Goal: Contribute content

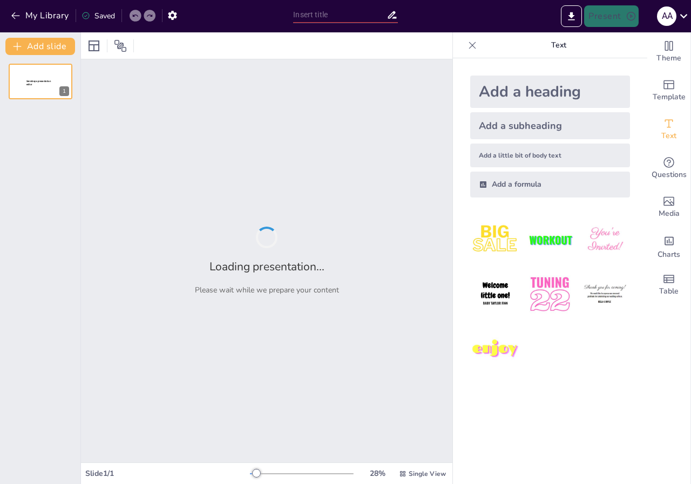
type input "Ciclos para Todos: Resumiendo Estructuras Algorítmicas"
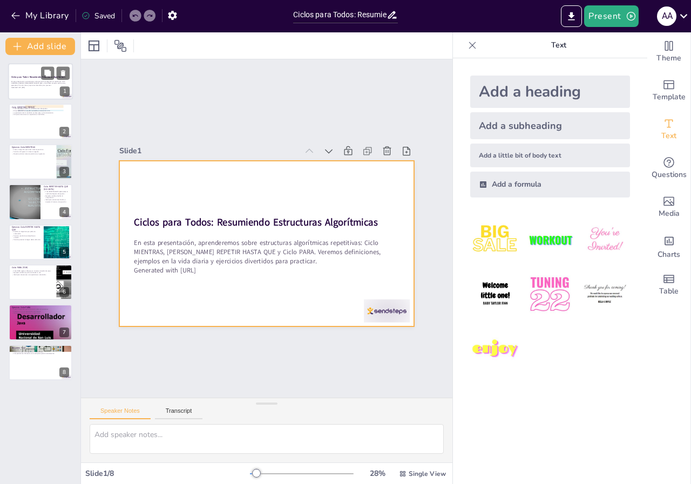
click at [38, 89] on div at bounding box center [40, 81] width 65 height 37
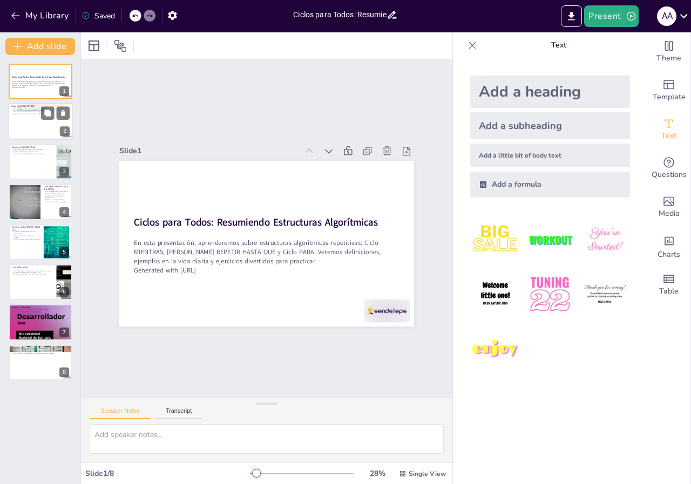
click at [38, 107] on p "Ciclo MIENTRAS evalúa la condición antes de ejecutar." at bounding box center [40, 108] width 58 height 2
type textarea "El ciclo MIENTRAS es fundamental en programación porque permite repetir accione…"
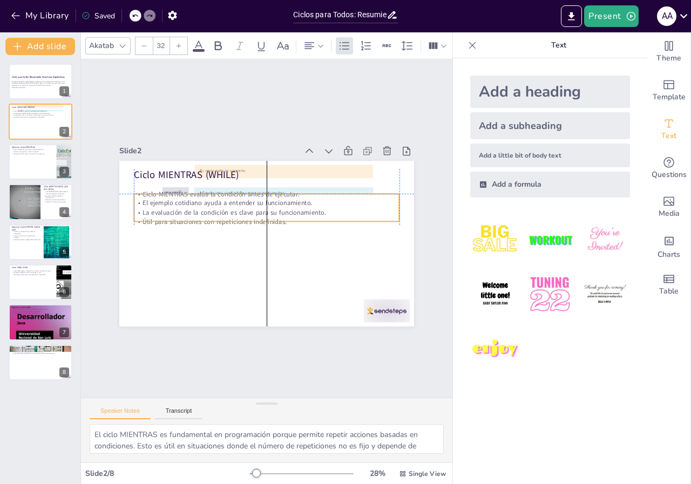
drag, startPoint x: 289, startPoint y: 191, endPoint x: 289, endPoint y: 206, distance: 15.1
click at [289, 206] on div "Ciclo MIENTRAS evalúa la condición antes de ejecutar. El ejemplo cotidiano ayud…" at bounding box center [269, 208] width 268 height 64
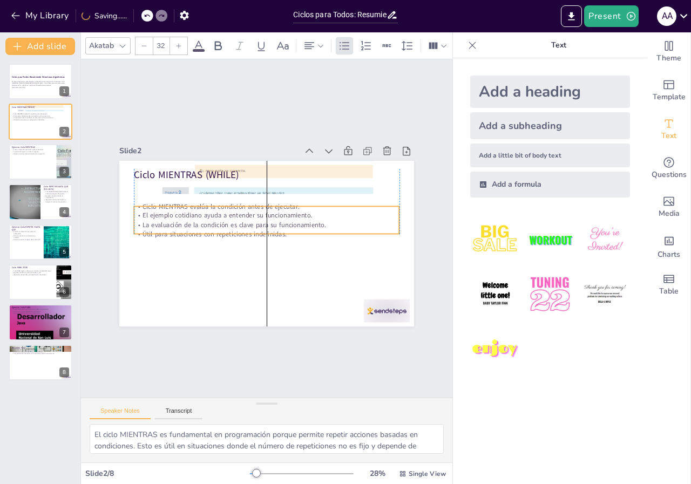
drag, startPoint x: 214, startPoint y: 207, endPoint x: 210, endPoint y: 220, distance: 13.1
click at [210, 220] on p "La evaluación de la condición es clave para su funcionamiento." at bounding box center [267, 224] width 264 height 37
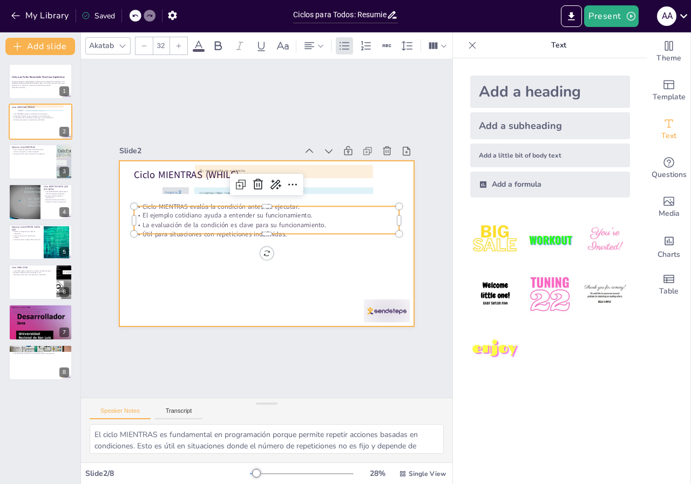
click at [282, 248] on div at bounding box center [266, 244] width 295 height 166
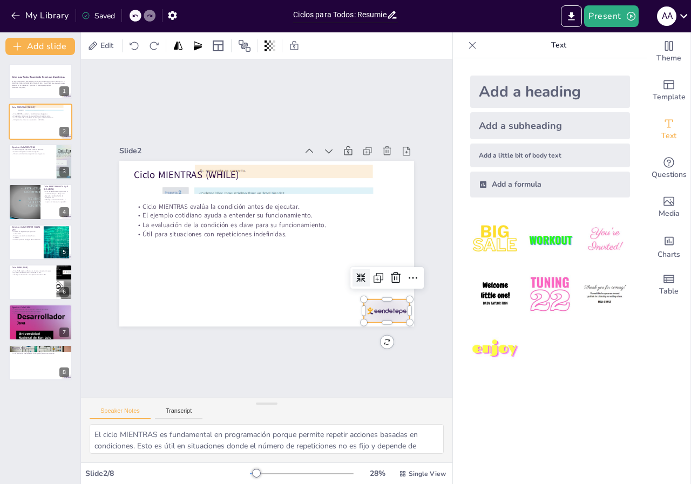
click at [377, 302] on div at bounding box center [387, 310] width 46 height 23
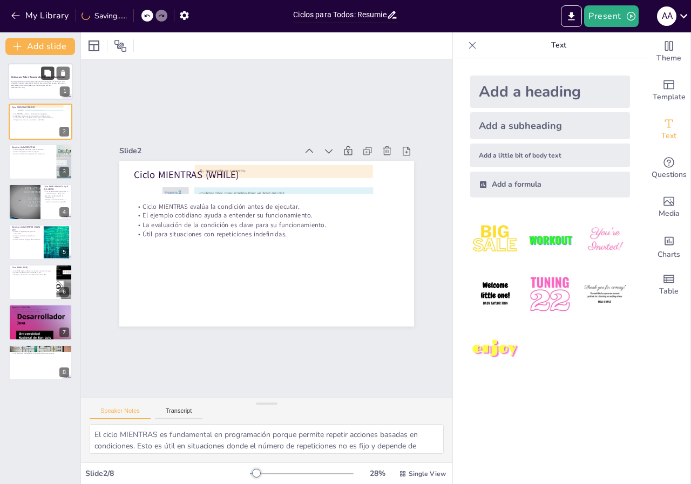
click at [52, 67] on button at bounding box center [47, 72] width 13 height 13
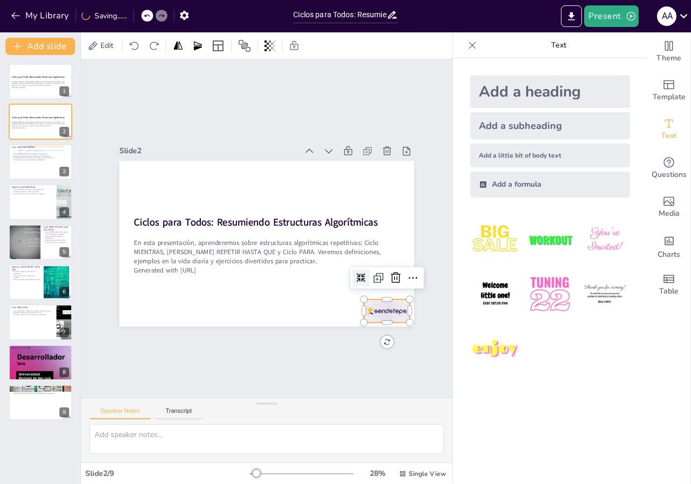
click at [378, 302] on div at bounding box center [387, 310] width 46 height 23
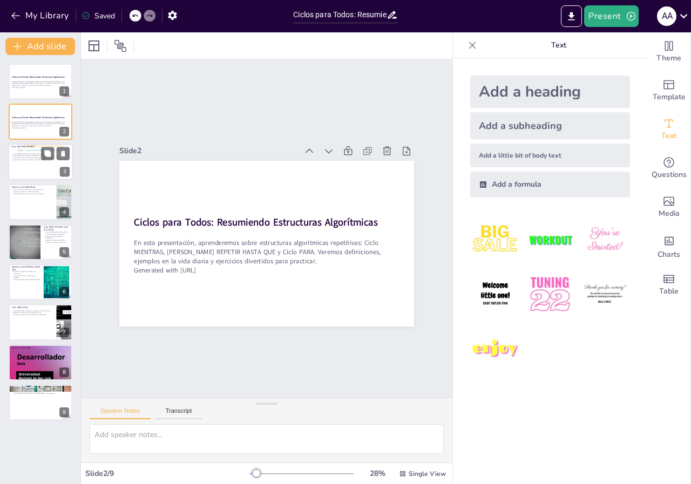
click at [56, 166] on div at bounding box center [40, 162] width 65 height 37
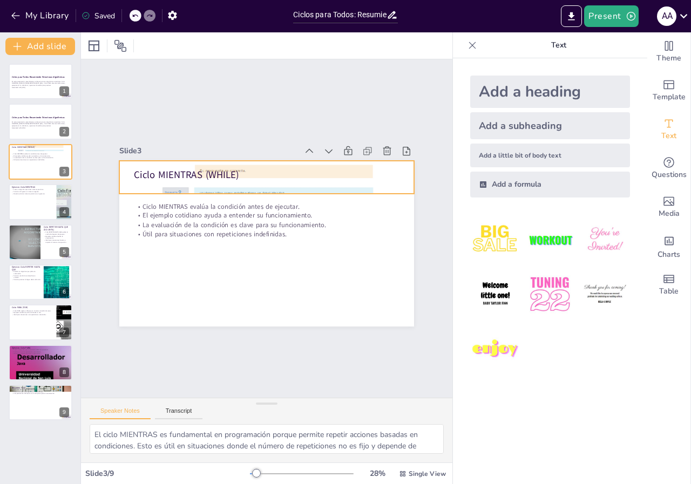
click at [233, 185] on div at bounding box center [266, 178] width 295 height 382
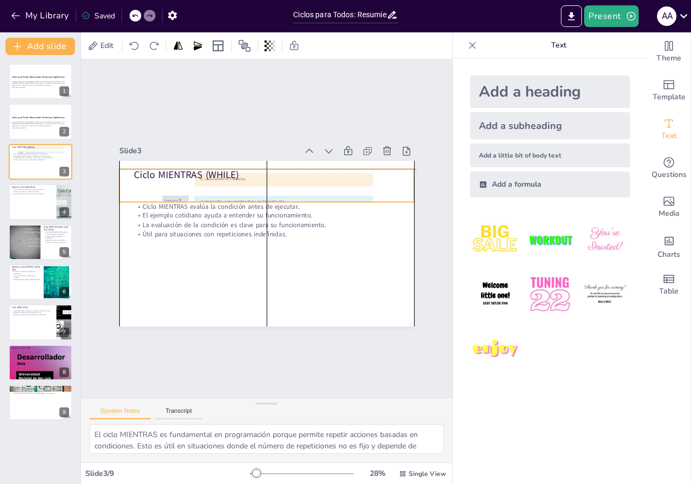
click at [256, 186] on div at bounding box center [275, 186] width 367 height 434
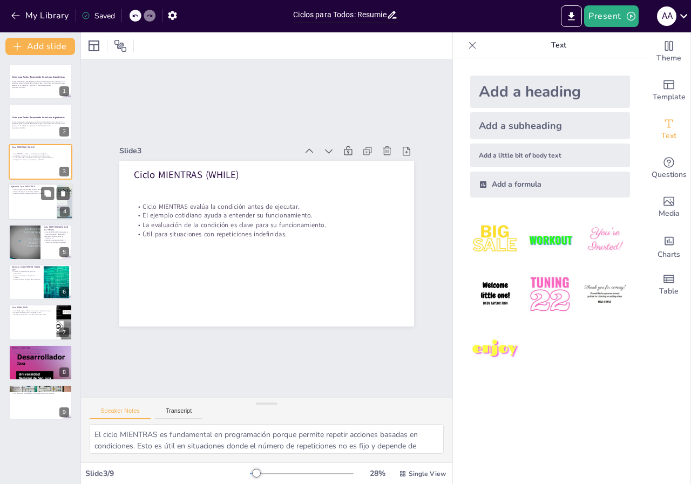
click at [50, 206] on div at bounding box center [40, 201] width 65 height 37
type textarea "Este ejercicio es una excelente manera de aplicar el ciclo MIENTRAS. Los estudi…"
